Goal: Task Accomplishment & Management: Use online tool/utility

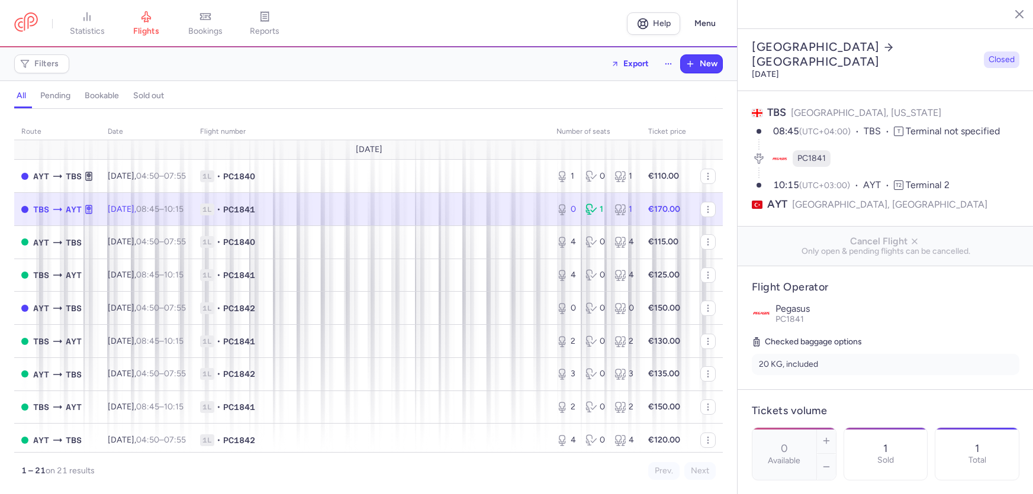
select select "hours"
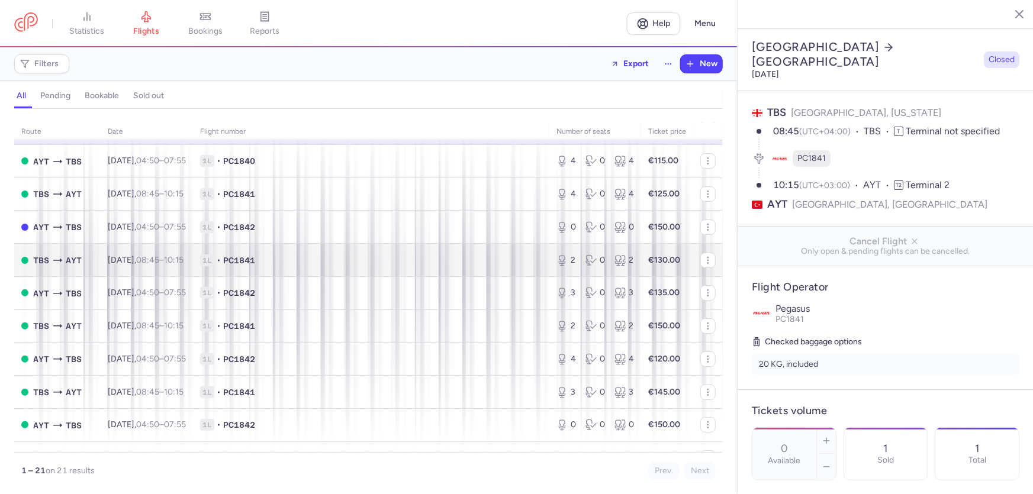
scroll to position [107, 0]
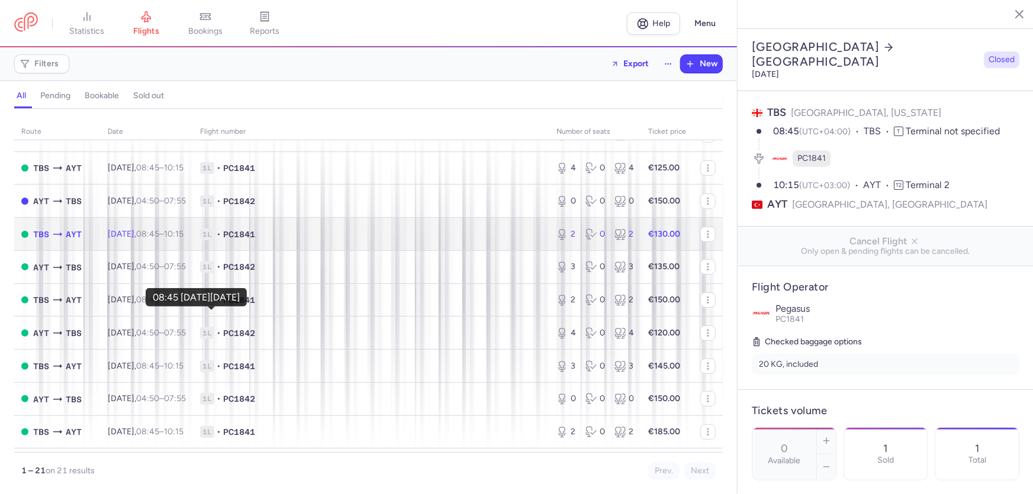
click at [159, 239] on time "08:45" at bounding box center [147, 234] width 23 height 10
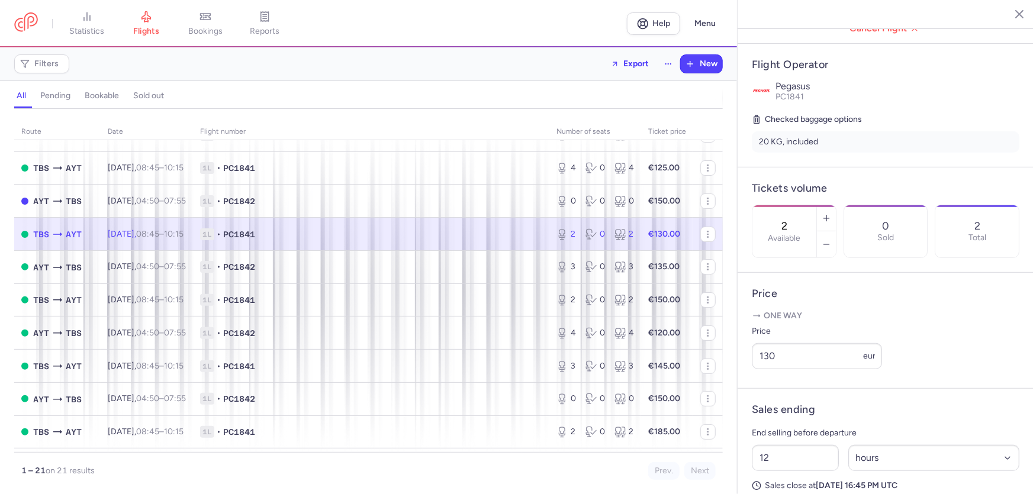
scroll to position [215, 0]
click at [822, 247] on icon "button" at bounding box center [826, 242] width 9 height 9
type input "0"
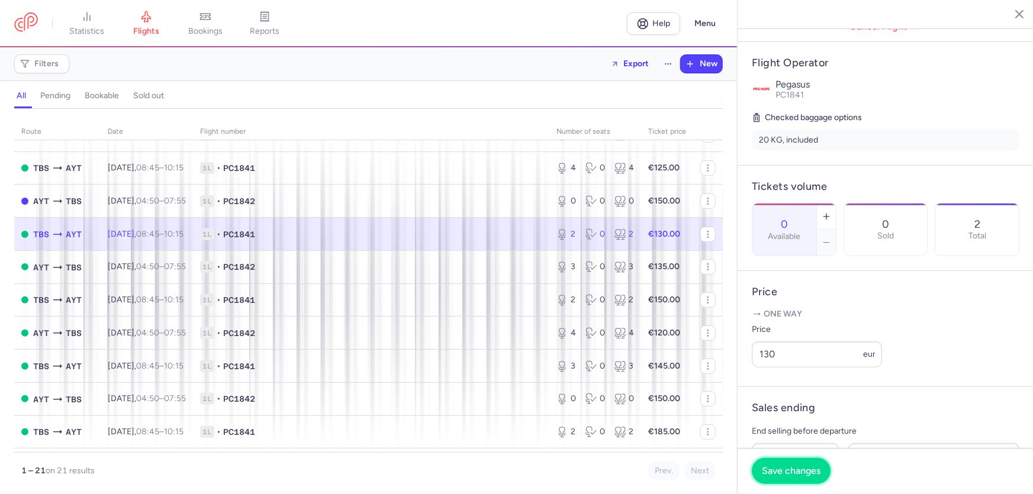
click at [762, 466] on span "Save changes" at bounding box center [791, 471] width 59 height 11
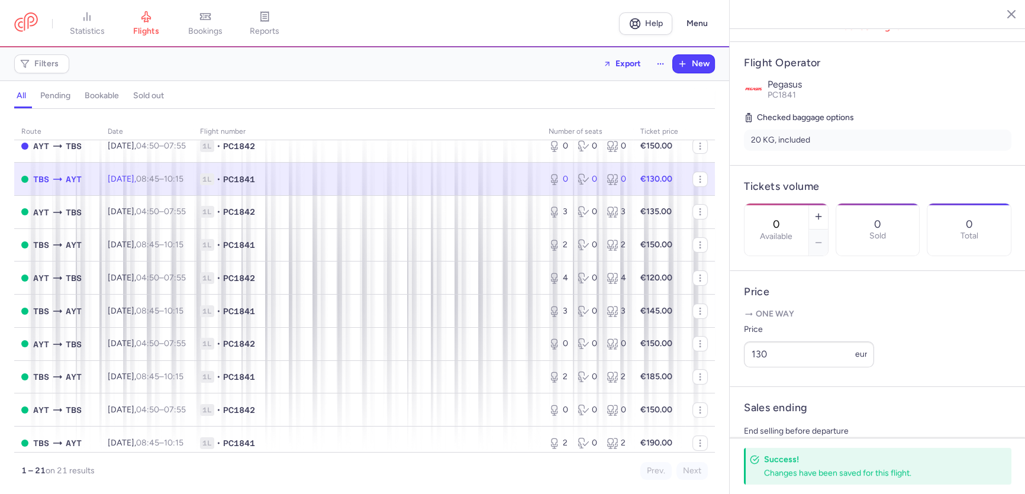
scroll to position [0, 0]
